Goal: Information Seeking & Learning: Learn about a topic

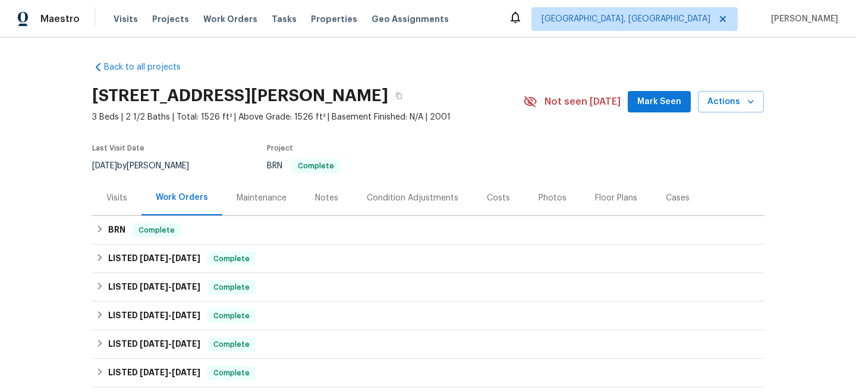
scroll to position [234, 0]
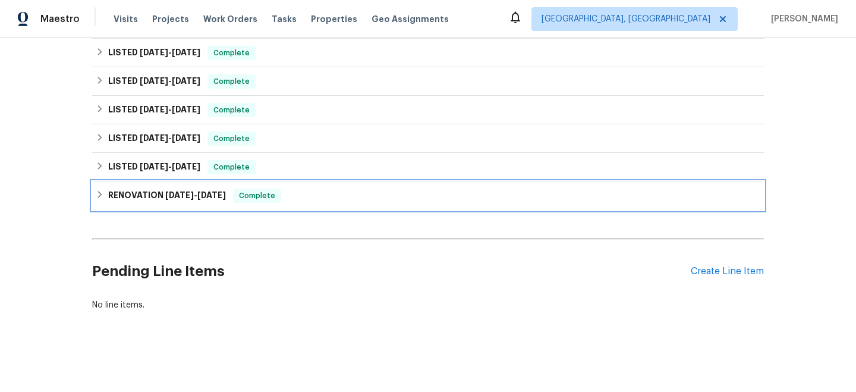
click at [186, 191] on span "[DATE]" at bounding box center [179, 195] width 29 height 8
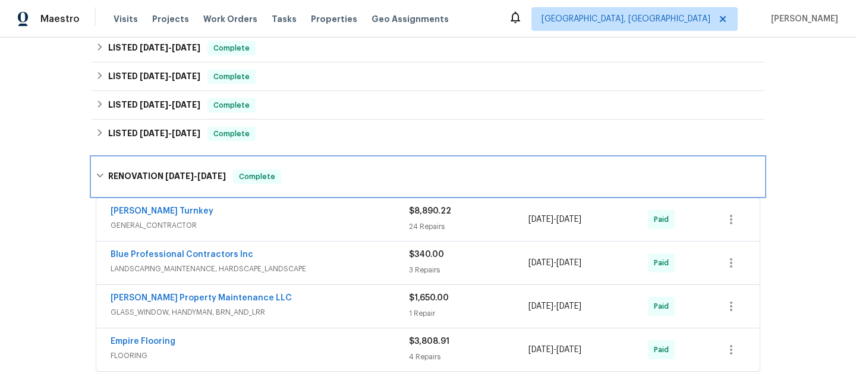
scroll to position [181, 0]
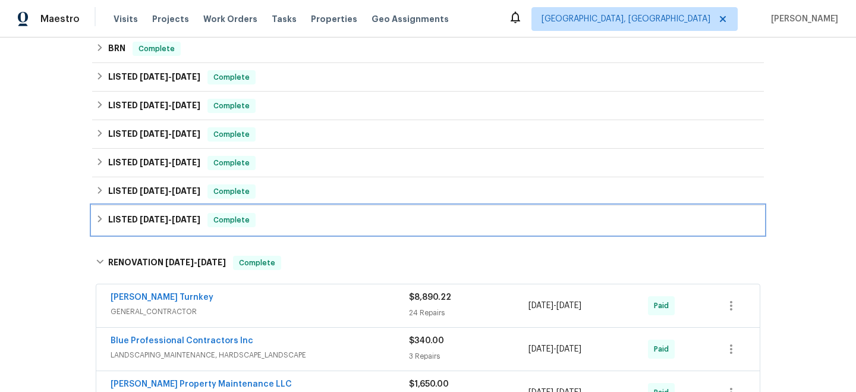
click at [178, 213] on h6 "LISTED [DATE] - [DATE]" at bounding box center [154, 220] width 92 height 14
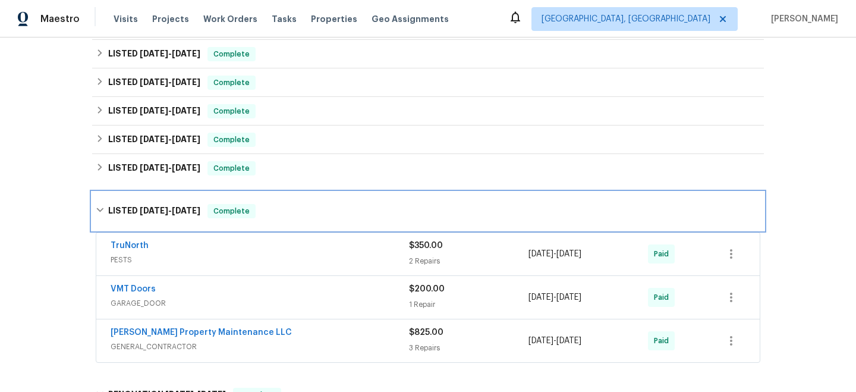
scroll to position [195, 0]
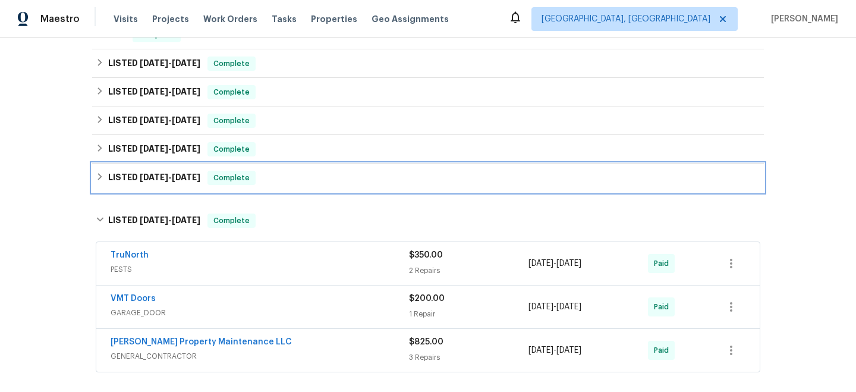
click at [178, 184] on h6 "LISTED [DATE] - [DATE]" at bounding box center [154, 178] width 92 height 14
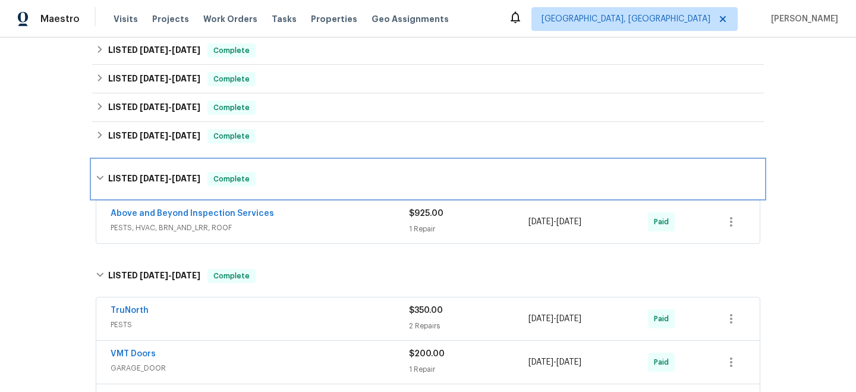
scroll to position [200, 0]
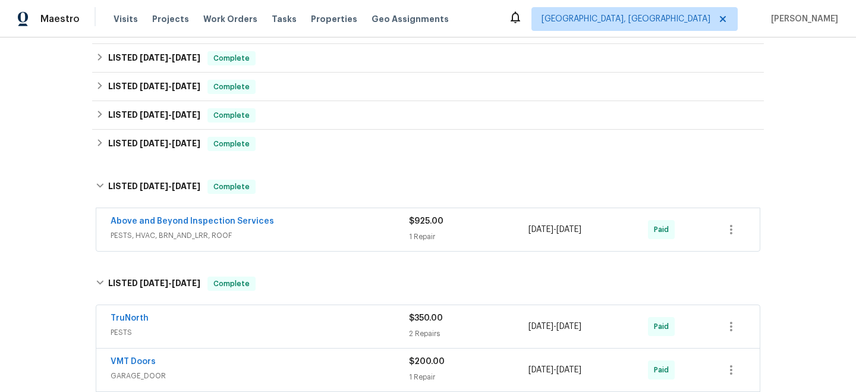
click at [271, 235] on span "PESTS, HVAC, BRN_AND_LRR, ROOF" at bounding box center [260, 236] width 299 height 12
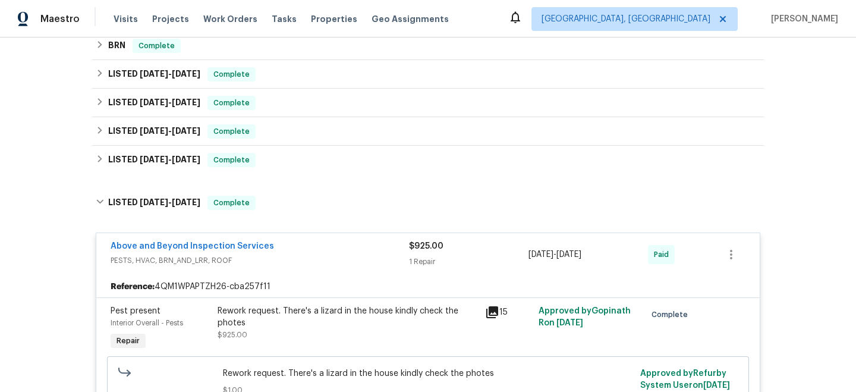
scroll to position [146, 0]
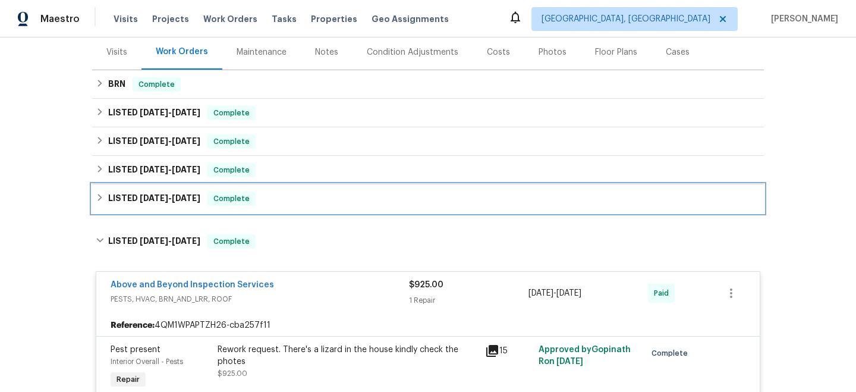
click at [274, 196] on div "LISTED [DATE] - [DATE] Complete" at bounding box center [428, 198] width 665 height 14
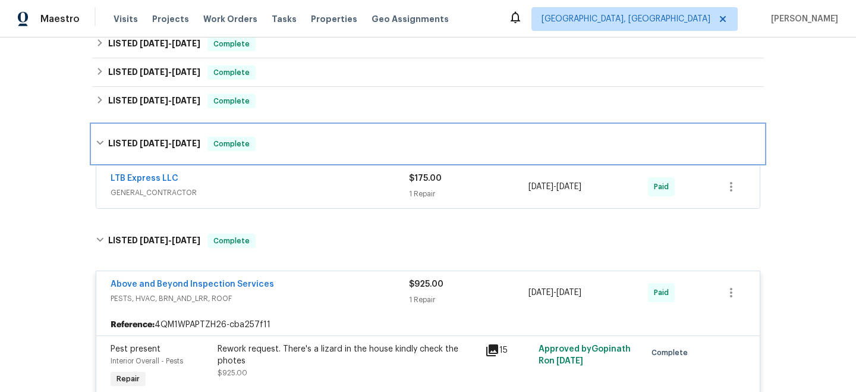
scroll to position [197, 0]
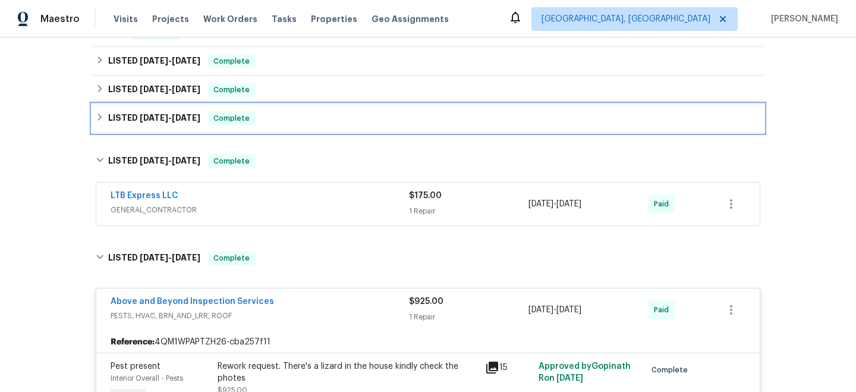
click at [309, 128] on div "LISTED [DATE] - [DATE] Complete" at bounding box center [428, 118] width 672 height 29
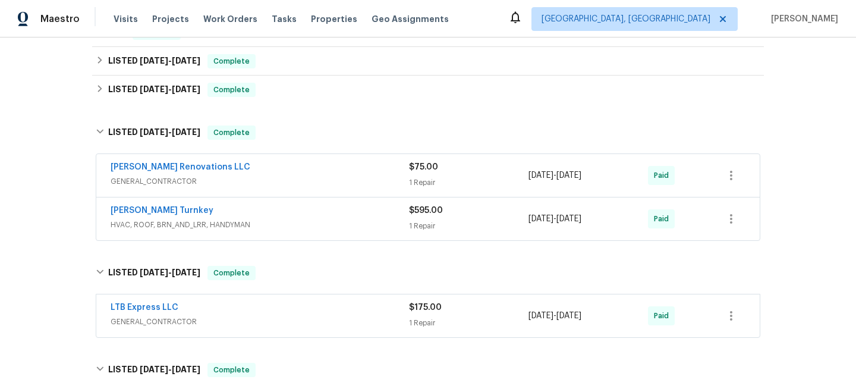
click at [279, 212] on div "[PERSON_NAME] Turnkey" at bounding box center [260, 212] width 299 height 14
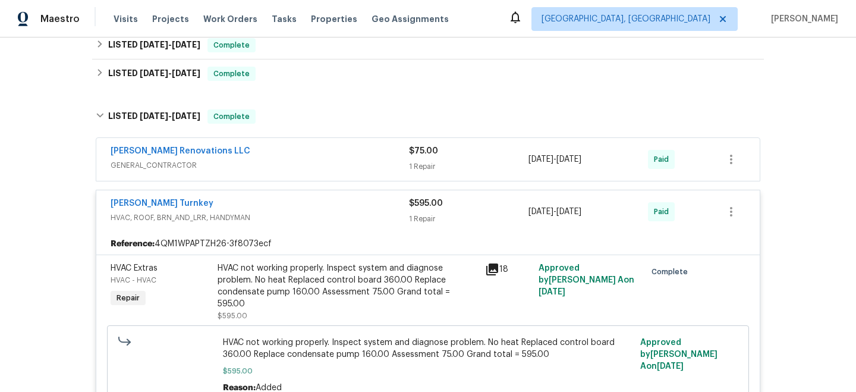
scroll to position [178, 0]
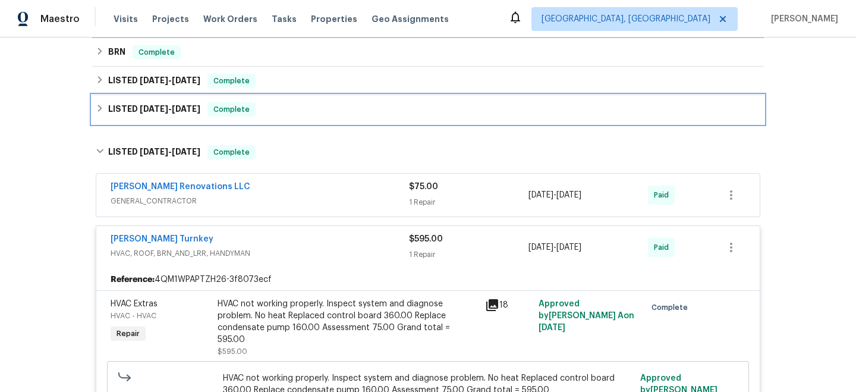
click at [285, 114] on div "LISTED [DATE] - [DATE] Complete" at bounding box center [428, 109] width 665 height 14
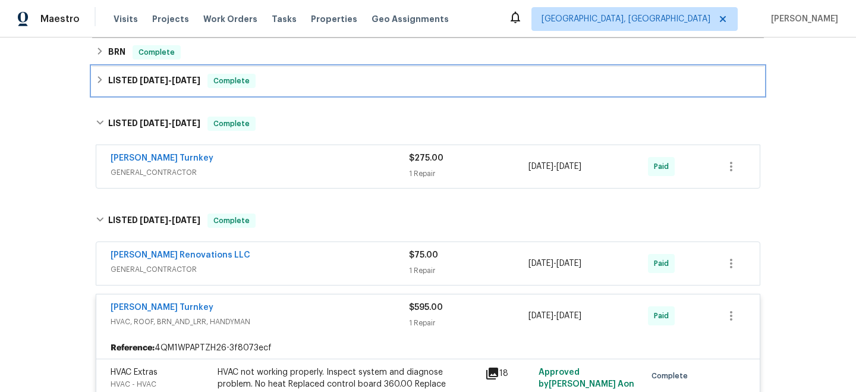
click at [298, 86] on div "LISTED [DATE] - [DATE] Complete" at bounding box center [428, 81] width 665 height 14
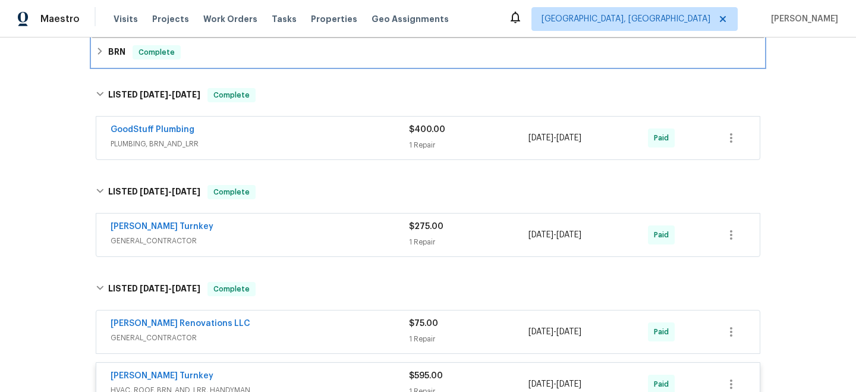
click at [288, 60] on div "BRN Complete" at bounding box center [428, 52] width 672 height 29
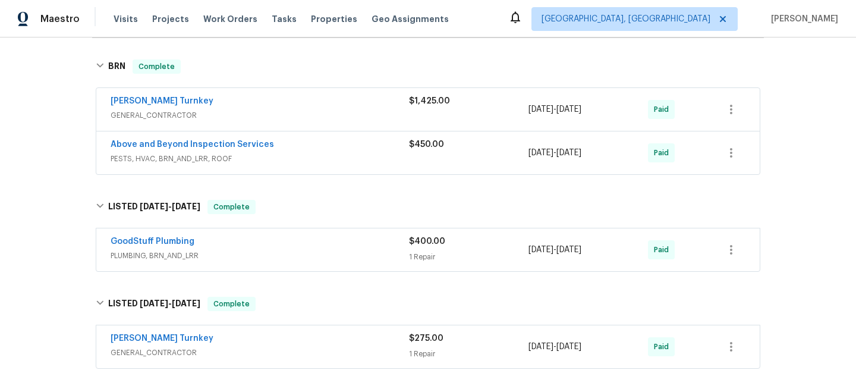
click at [287, 143] on div "Above and Beyond Inspection Services" at bounding box center [260, 146] width 299 height 14
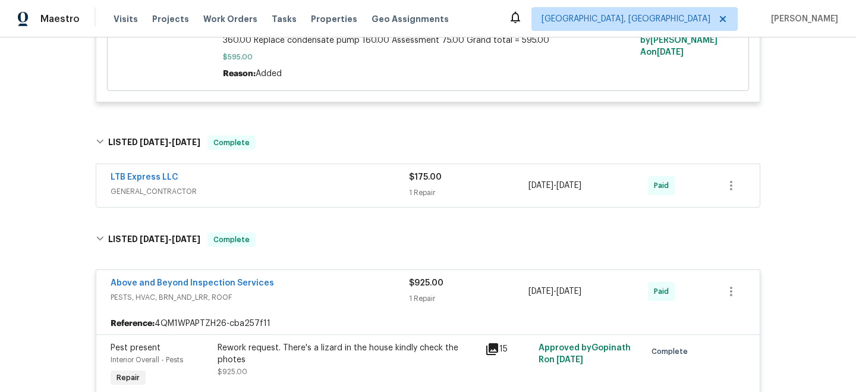
scroll to position [957, 0]
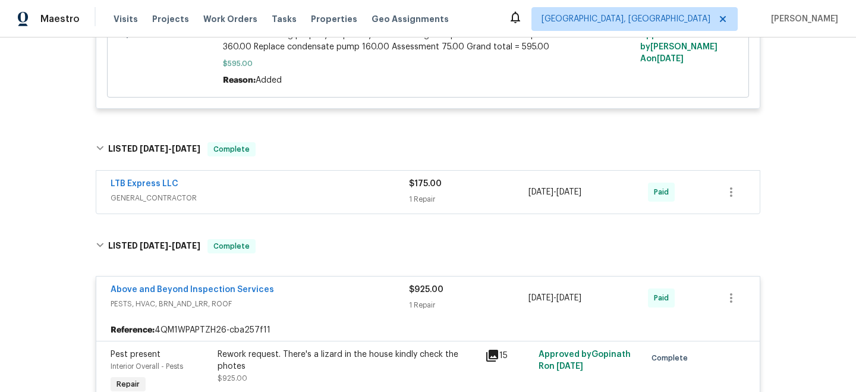
click at [325, 178] on div "LTB Express LLC" at bounding box center [260, 185] width 299 height 14
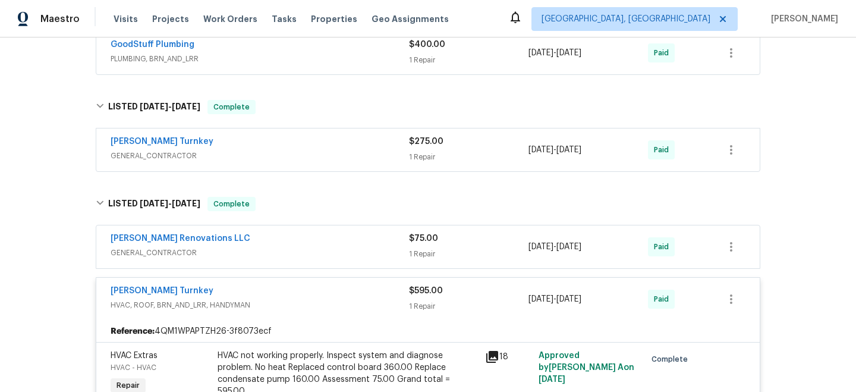
scroll to position [507, 0]
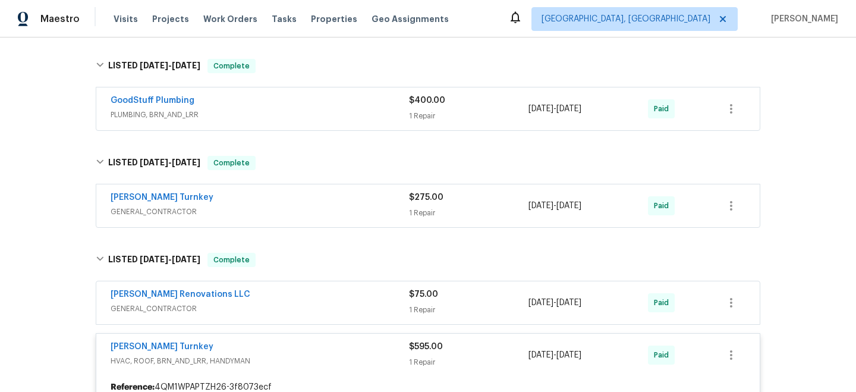
click at [307, 299] on div "[PERSON_NAME] Renovations LLC" at bounding box center [260, 295] width 299 height 14
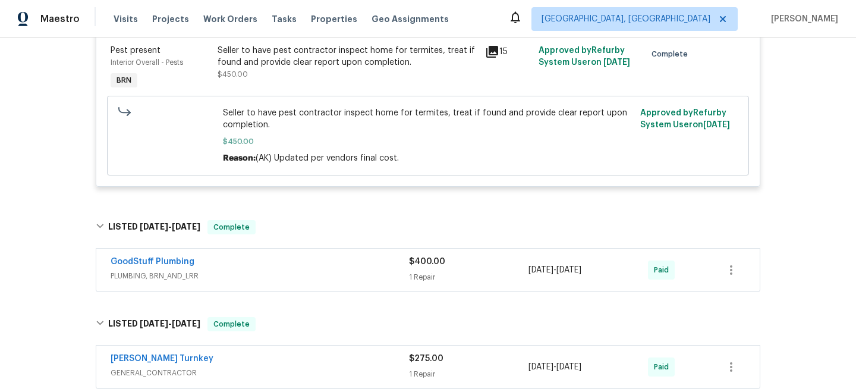
scroll to position [378, 0]
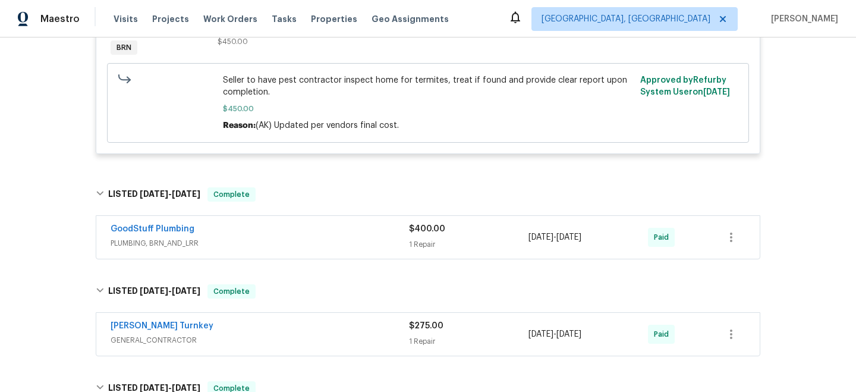
click at [321, 233] on div "GoodStuff Plumbing" at bounding box center [260, 230] width 299 height 14
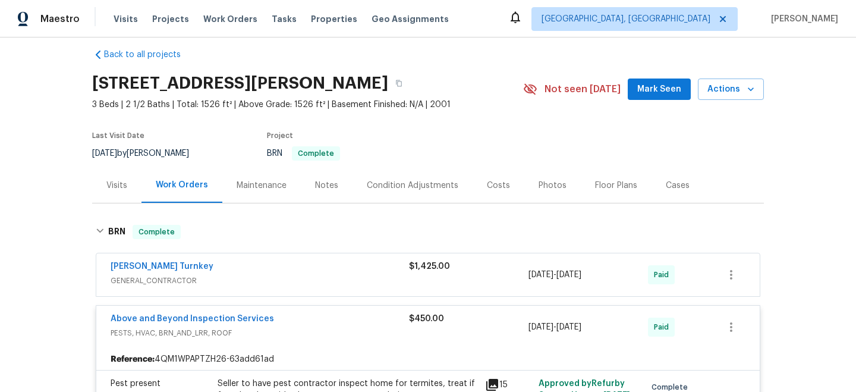
scroll to position [0, 0]
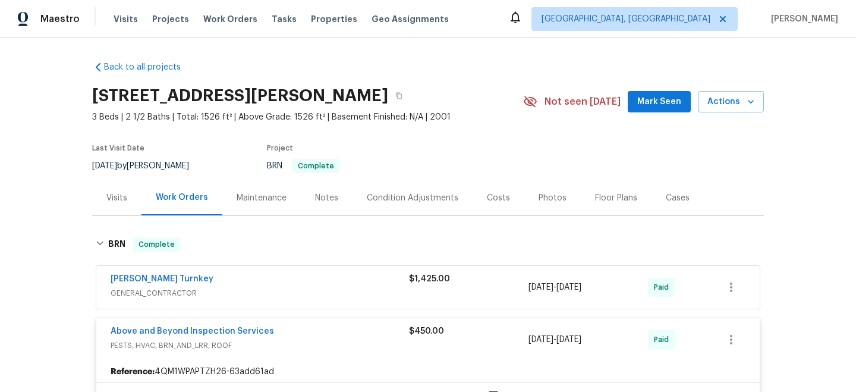
click at [302, 275] on div "[PERSON_NAME] Turnkey" at bounding box center [260, 280] width 299 height 14
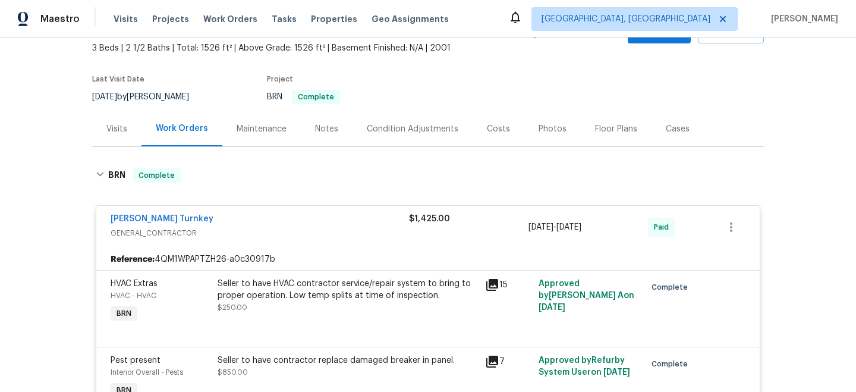
scroll to position [152, 0]
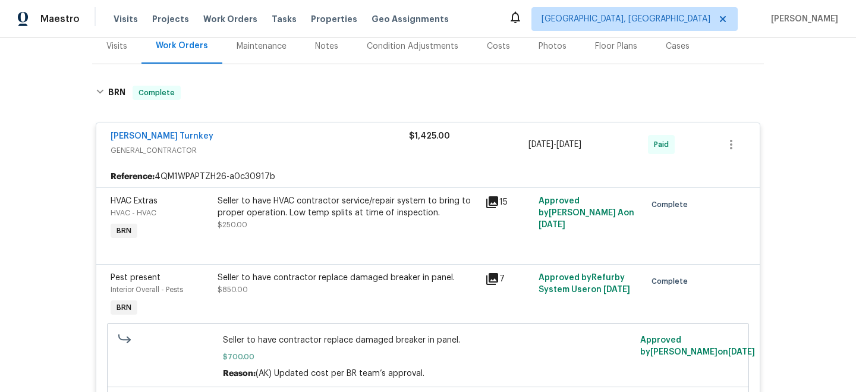
click at [319, 141] on div "[PERSON_NAME] Turnkey" at bounding box center [260, 137] width 299 height 14
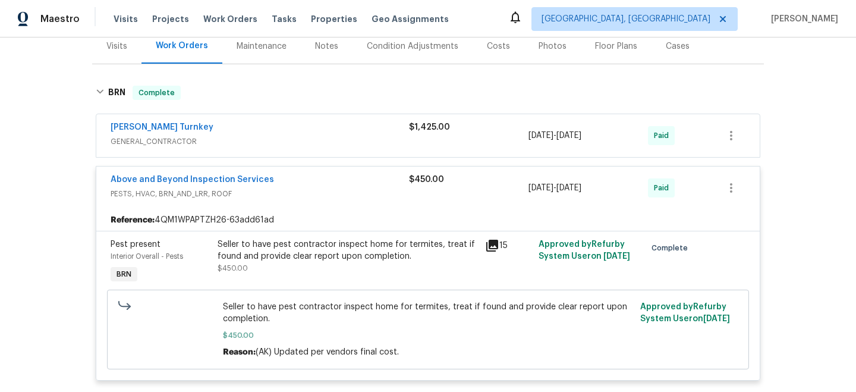
click at [319, 141] on span "GENERAL_CONTRACTOR" at bounding box center [260, 142] width 299 height 12
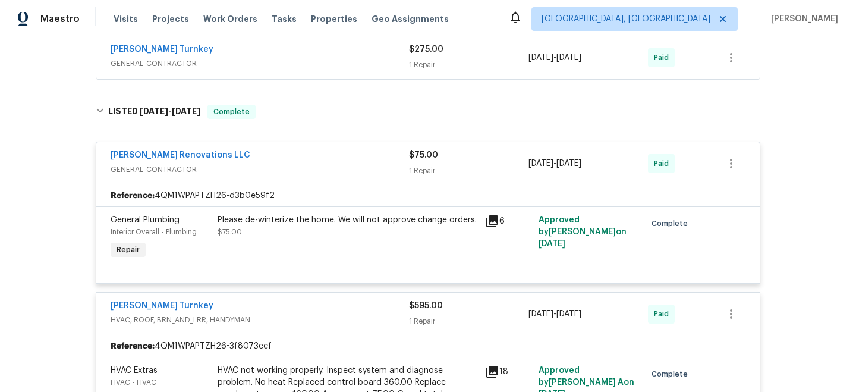
scroll to position [1793, 0]
click at [292, 70] on span "GENERAL_CONTRACTOR" at bounding box center [260, 64] width 299 height 12
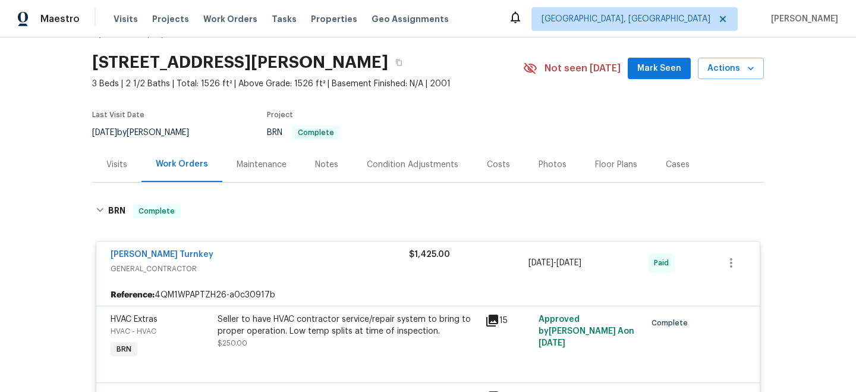
scroll to position [0, 0]
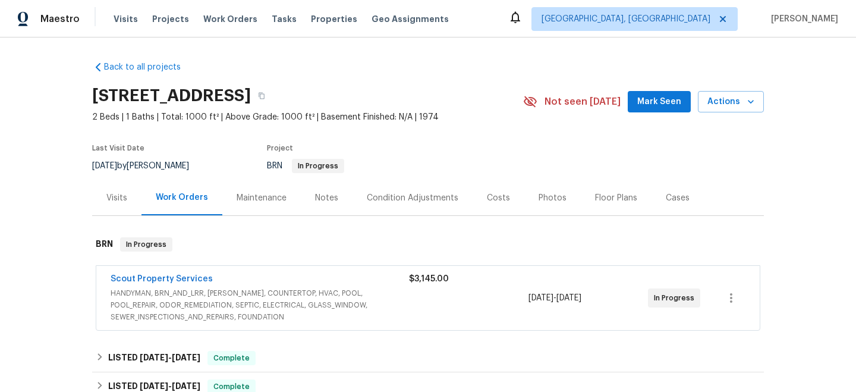
click at [387, 202] on div "Condition Adjustments" at bounding box center [413, 198] width 92 height 12
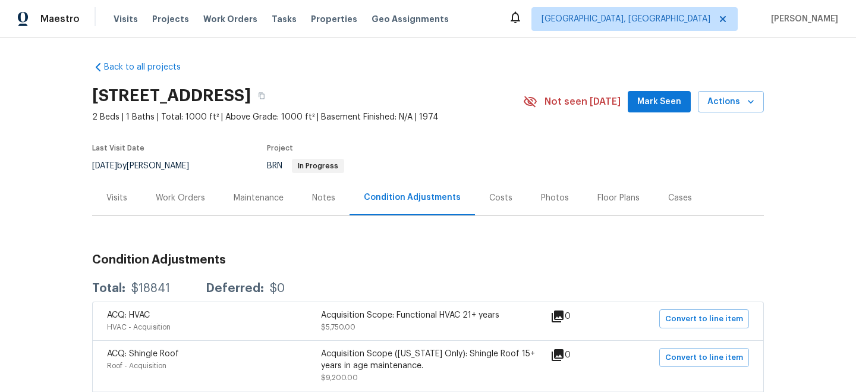
click at [325, 202] on div "Notes" at bounding box center [323, 198] width 23 height 12
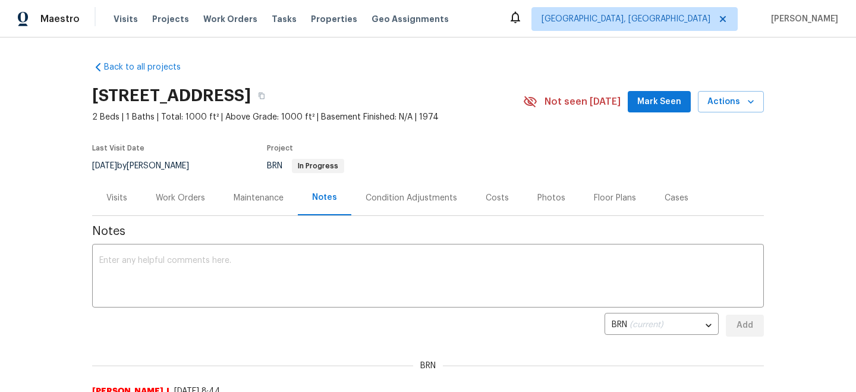
click at [252, 195] on div "Maintenance" at bounding box center [259, 198] width 50 height 12
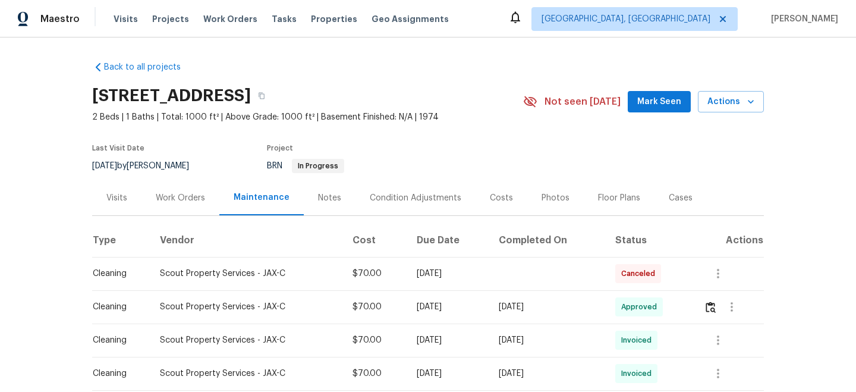
click at [186, 193] on div "Work Orders" at bounding box center [180, 198] width 49 height 12
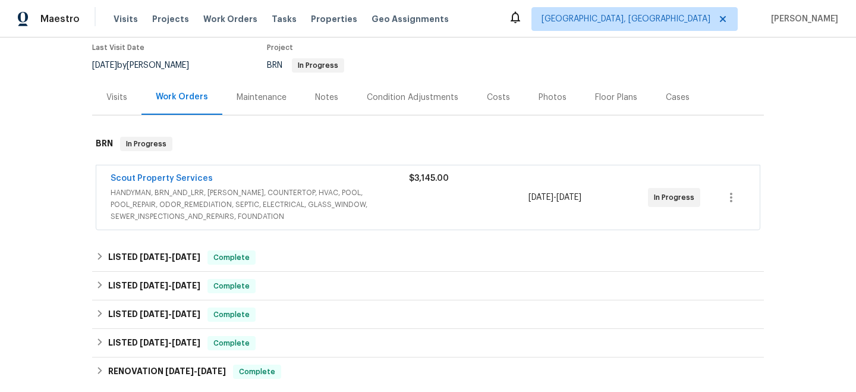
scroll to position [104, 0]
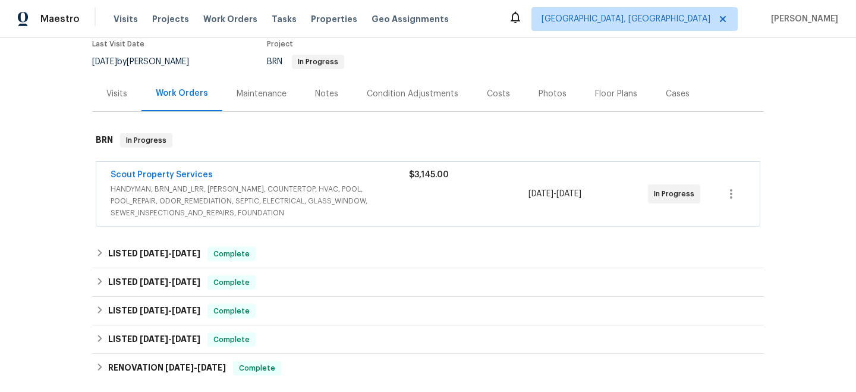
click at [411, 208] on div "$3,145.00" at bounding box center [469, 194] width 120 height 50
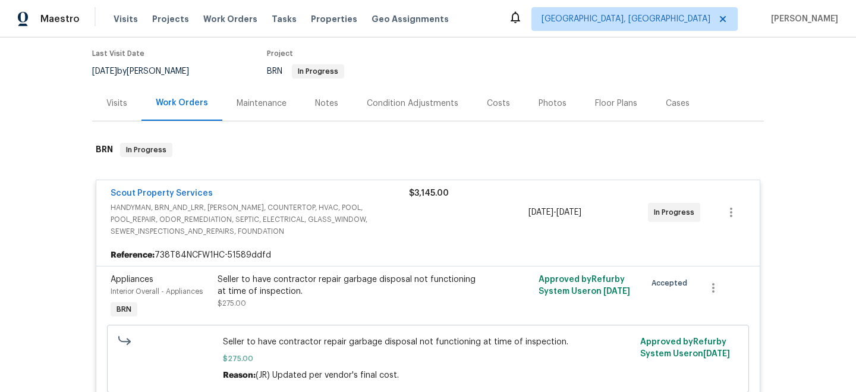
scroll to position [94, 0]
